Goal: Find specific page/section: Find specific page/section

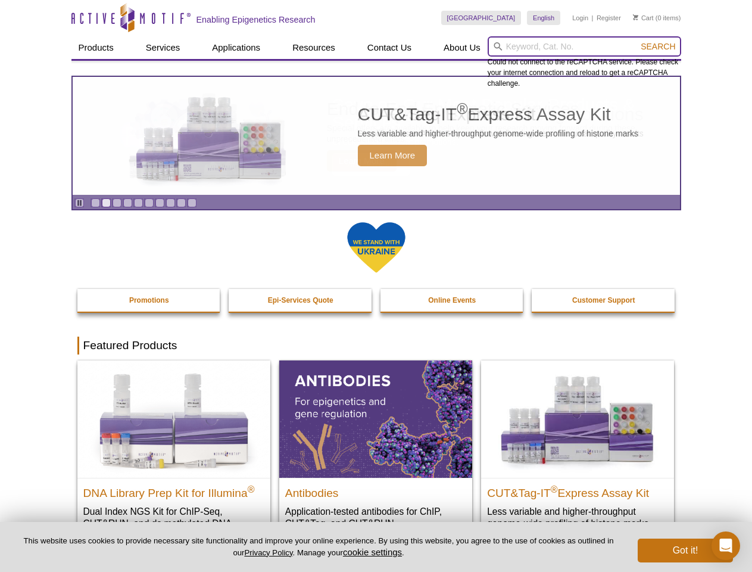
click at [584, 46] on input "search" at bounding box center [585, 46] width 194 height 20
click at [658, 46] on span "Search" at bounding box center [658, 47] width 35 height 10
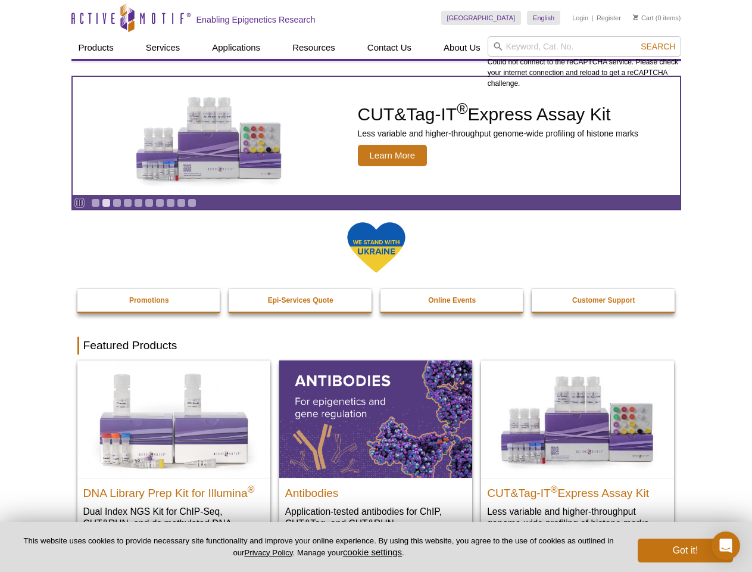
click at [79, 202] on icon "Pause" at bounding box center [80, 203] width 8 height 8
click at [95, 202] on link "Go to slide 1" at bounding box center [95, 202] width 9 height 9
click at [106, 202] on link "Go to slide 2" at bounding box center [106, 202] width 9 height 9
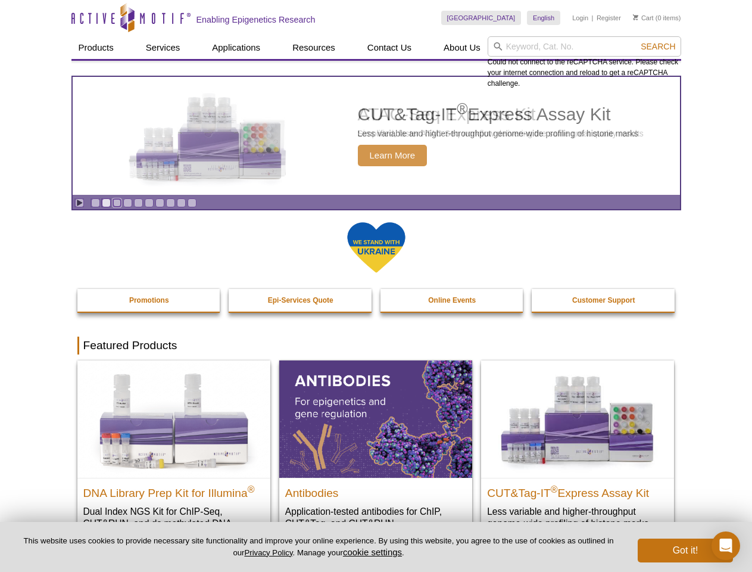
click at [117, 202] on link "Go to slide 3" at bounding box center [117, 202] width 9 height 9
click at [127, 202] on link "Go to slide 4" at bounding box center [127, 202] width 9 height 9
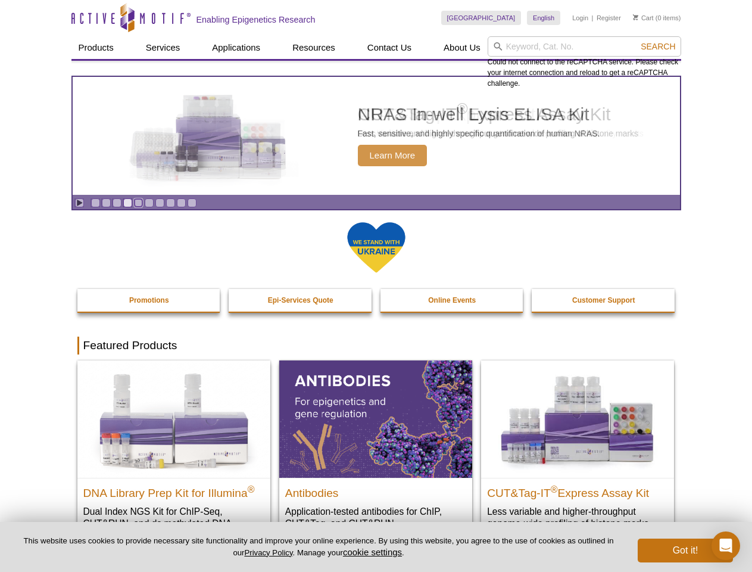
click at [138, 202] on link "Go to slide 5" at bounding box center [138, 202] width 9 height 9
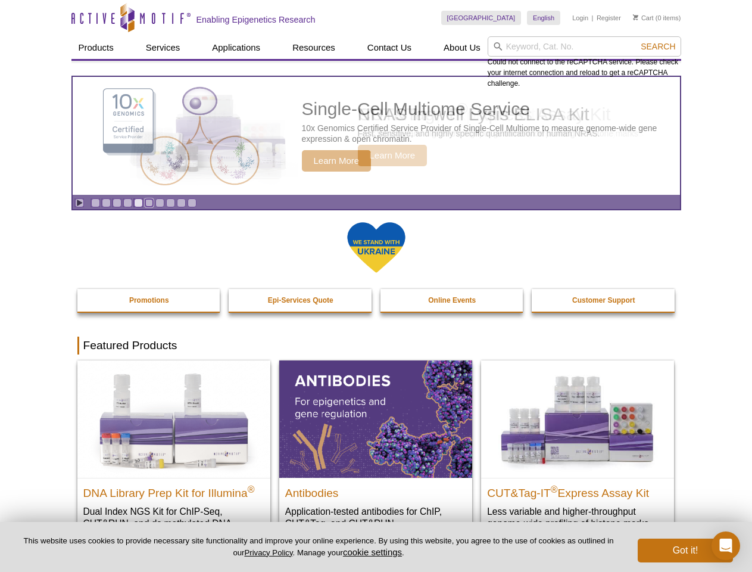
click at [149, 202] on link "Go to slide 6" at bounding box center [149, 202] width 9 height 9
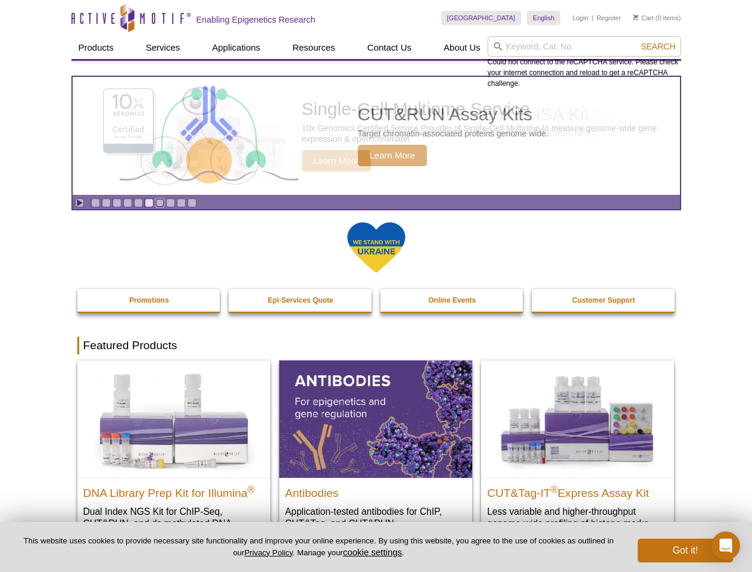
click at [160, 202] on link "Go to slide 7" at bounding box center [159, 202] width 9 height 9
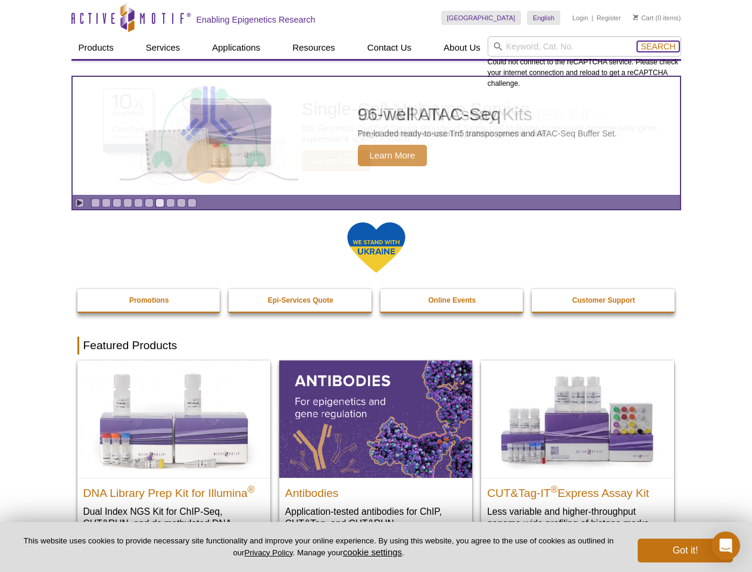
click at [658, 46] on span "Search" at bounding box center [658, 47] width 35 height 10
